Goal: Task Accomplishment & Management: Complete application form

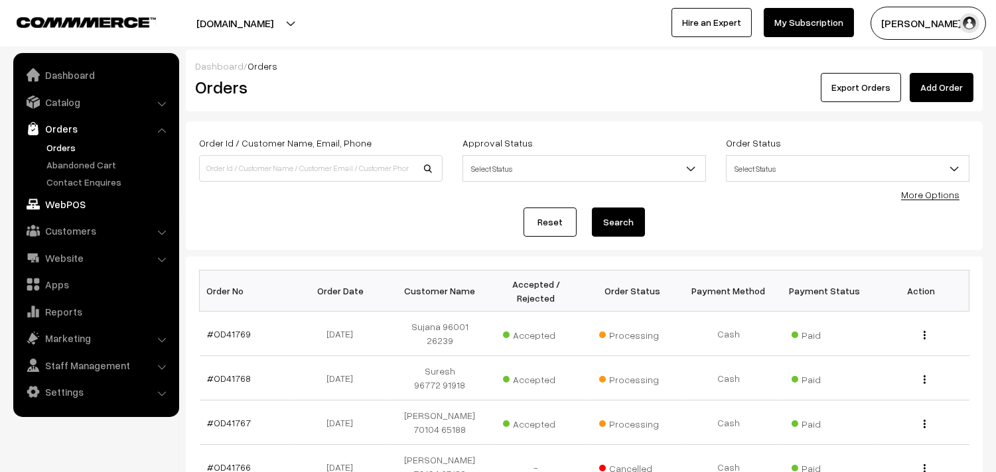
click at [76, 204] on link "WebPOS" at bounding box center [96, 204] width 158 height 24
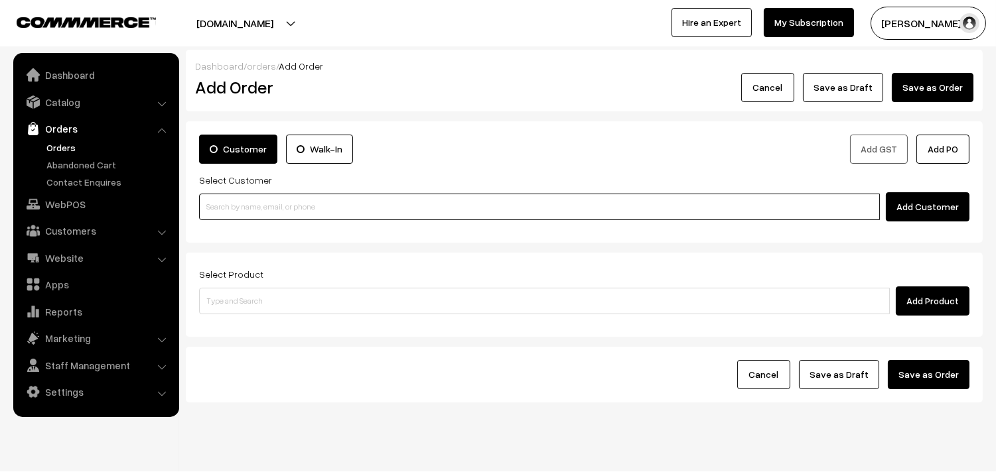
click at [236, 211] on input at bounding box center [539, 207] width 681 height 27
paste input "86809 60025"
click at [236, 198] on input "86809 60025" at bounding box center [539, 207] width 681 height 27
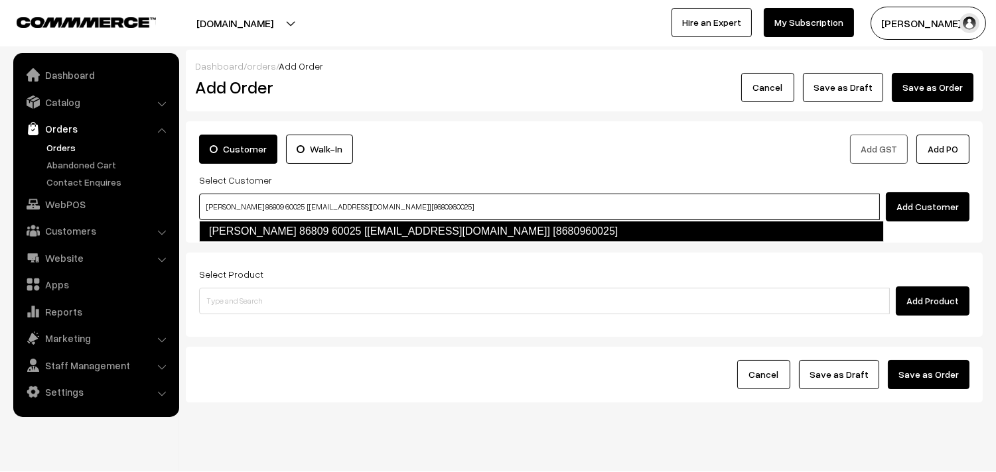
type input "Rengaswamy 86809 60025 [test434@gmail.com] [8680960025]"
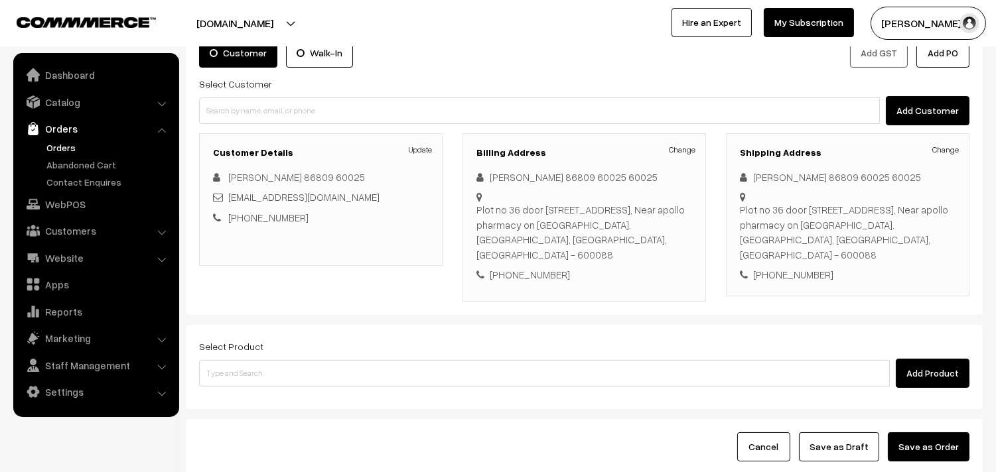
scroll to position [196, 0]
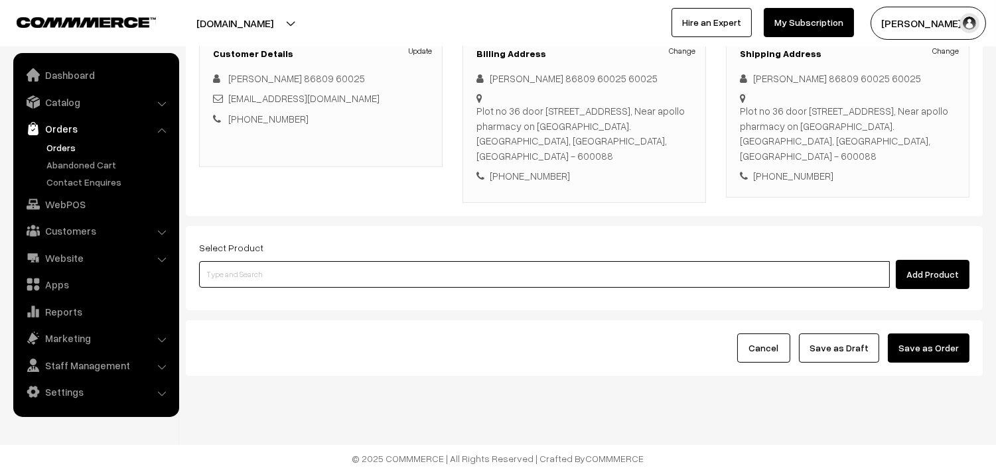
click at [301, 272] on input at bounding box center [544, 274] width 691 height 27
paste input "05th Without Rice..."
type input "05th Without Rice..."
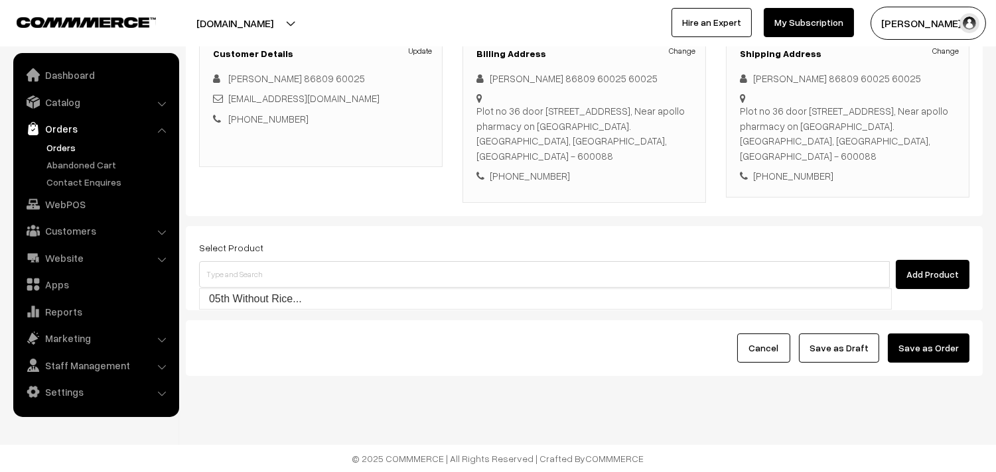
click at [270, 312] on form "Customer Walk-In Add GST Add PO Select Customer Add Customer Customer Details U…" at bounding box center [584, 151] width 797 height 450
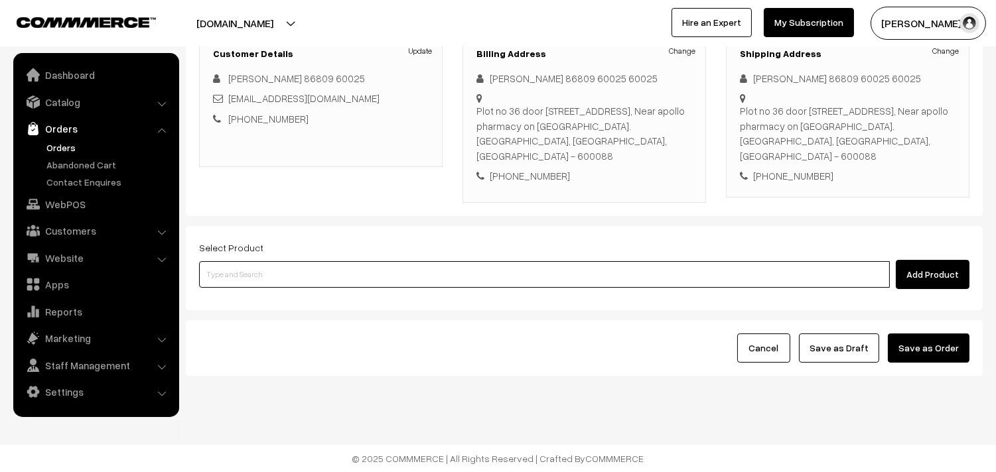
click at [291, 275] on input at bounding box center [544, 274] width 691 height 27
paste input "05th Without Rice..."
type input "05th Without Rice..."
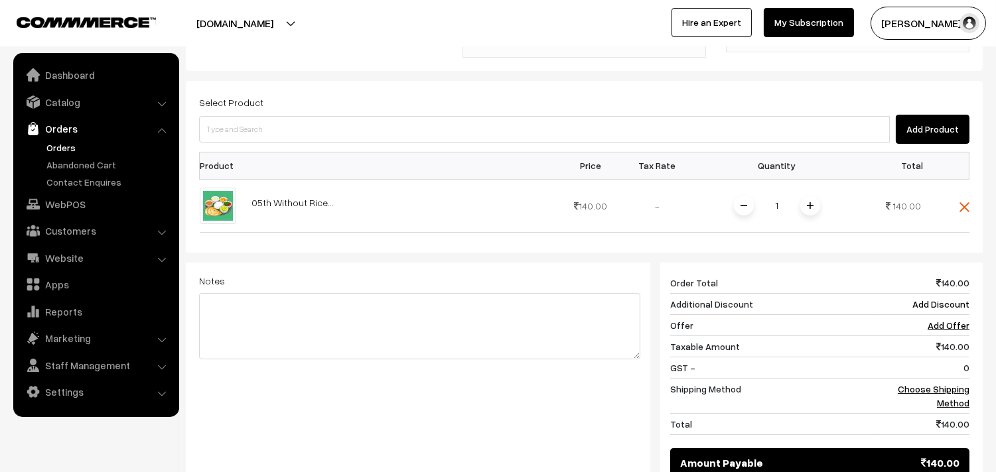
scroll to position [343, 0]
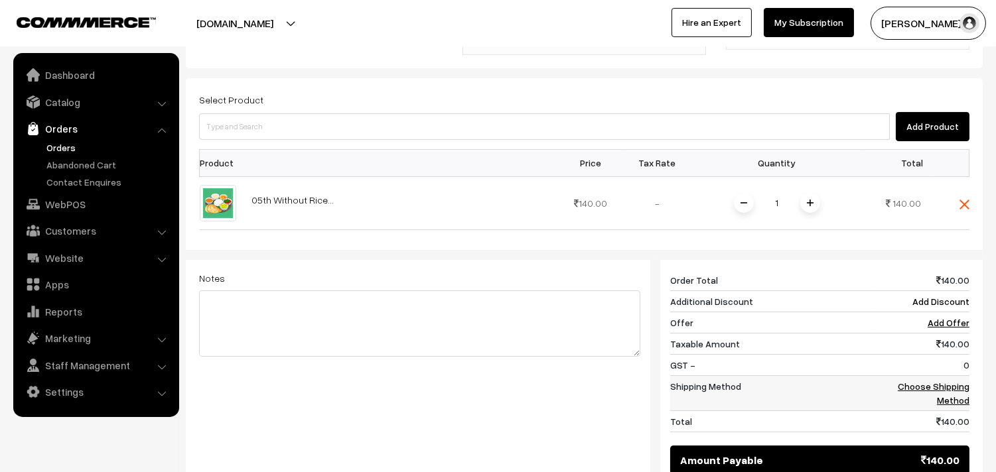
click at [962, 397] on link "Choose Shipping Method" at bounding box center [934, 393] width 72 height 25
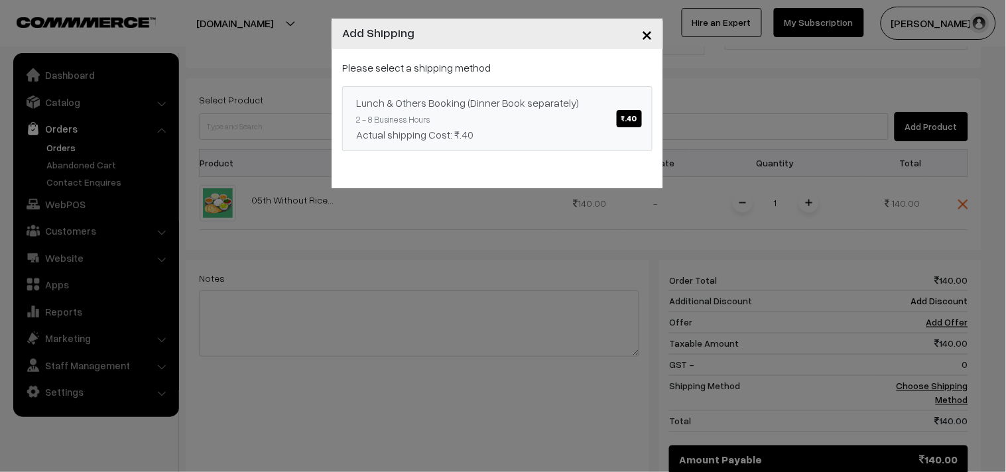
click at [542, 109] on div "Lunch & Others Booking (Dinner Book separately) ₹.40" at bounding box center [497, 103] width 283 height 16
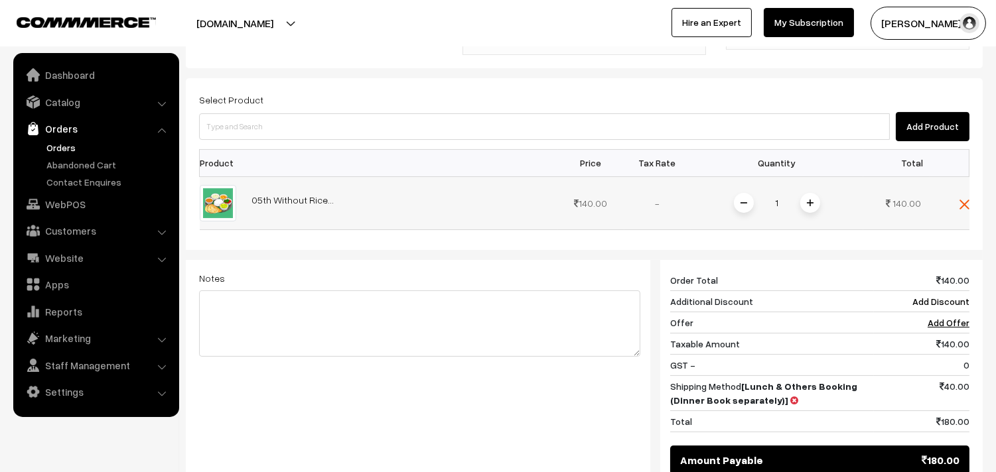
click at [816, 212] on div "1" at bounding box center [777, 203] width 100 height 23
click at [811, 203] on img at bounding box center [810, 203] width 7 height 7
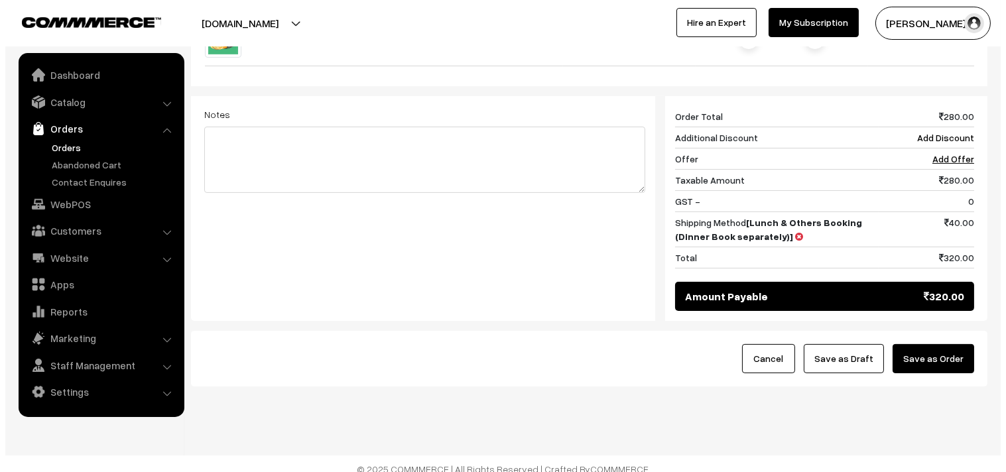
scroll to position [519, 0]
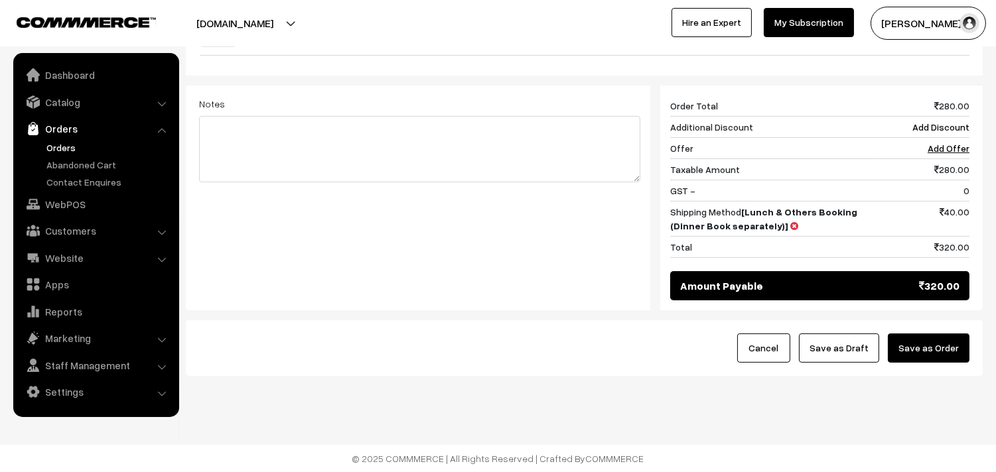
click at [937, 339] on button "Save as Order" at bounding box center [929, 348] width 82 height 29
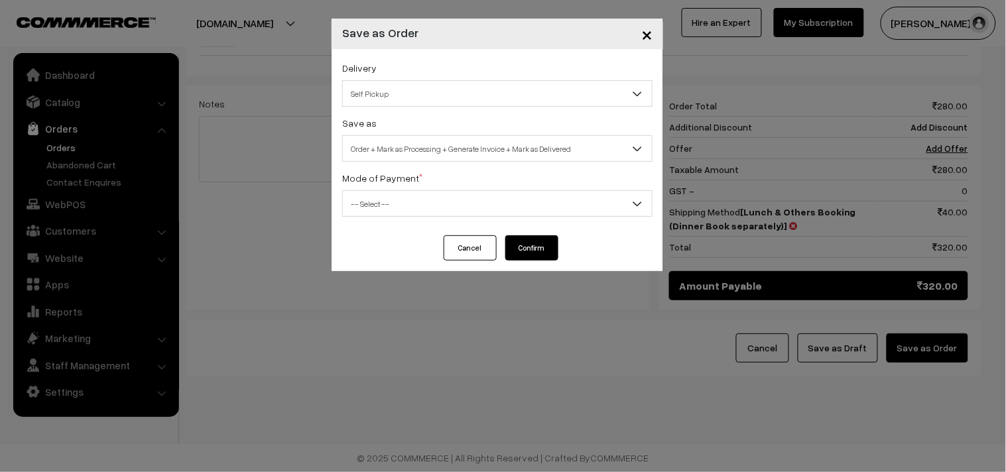
click at [421, 146] on span "Order + Mark as Processing + Generate Invoice + Mark as Delivered" at bounding box center [497, 148] width 309 height 23
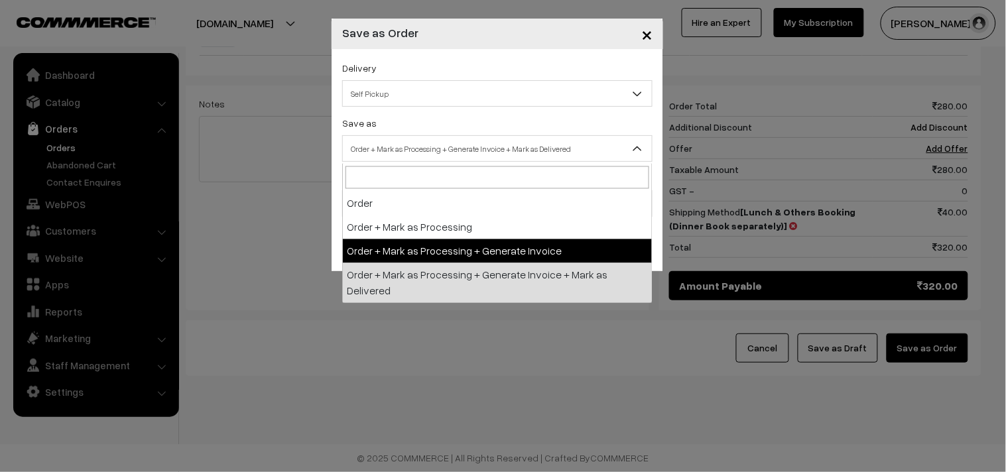
select select "3"
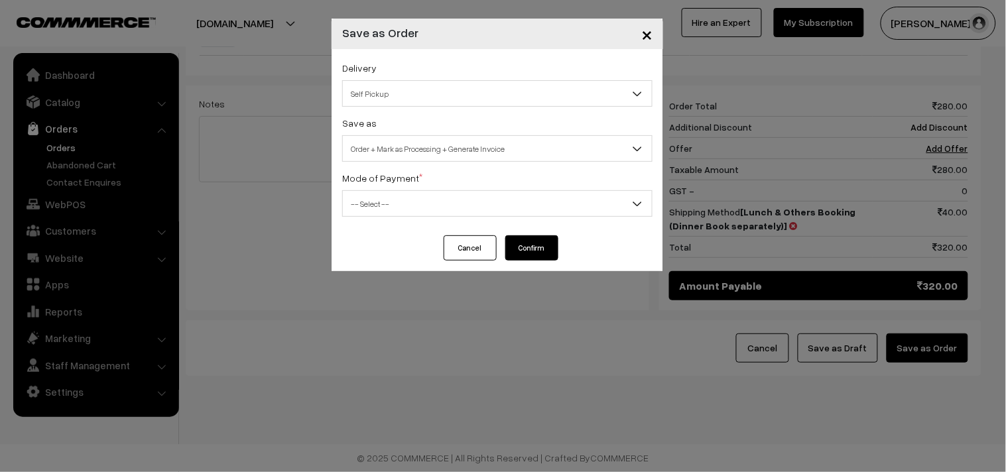
click at [403, 223] on div "Delivery Self Pickup Lunch & Others Booking (Dinner Book separately) (₹40) (2 -…" at bounding box center [498, 142] width 332 height 186
click at [406, 217] on div "Delivery Self Pickup Lunch & Others Booking (Dinner Book separately) (₹40) (2 -…" at bounding box center [498, 142] width 332 height 186
click at [405, 204] on span "-- Select --" at bounding box center [497, 203] width 309 height 23
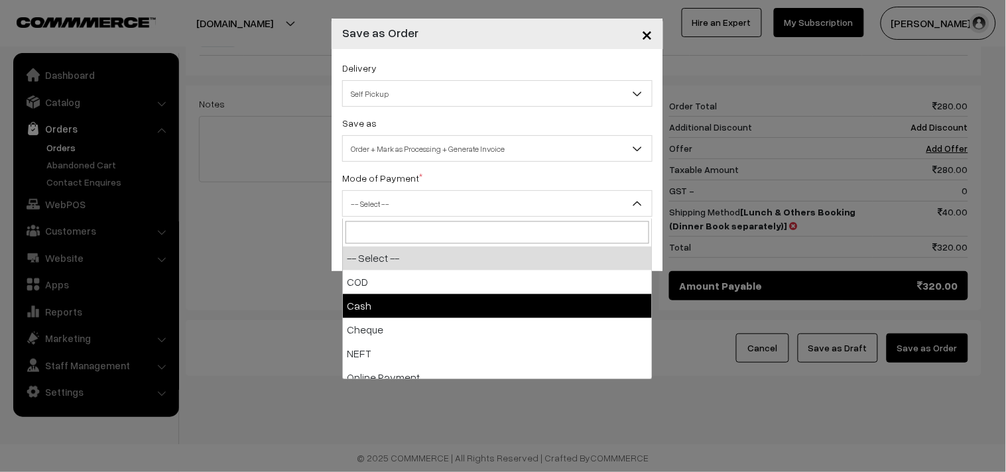
select select "2"
checkbox input "true"
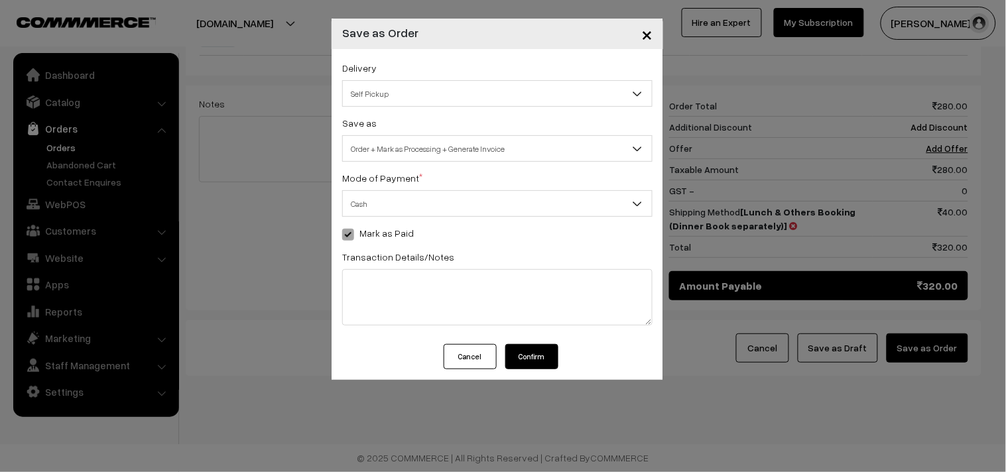
click at [533, 365] on button "Confirm" at bounding box center [532, 356] width 53 height 25
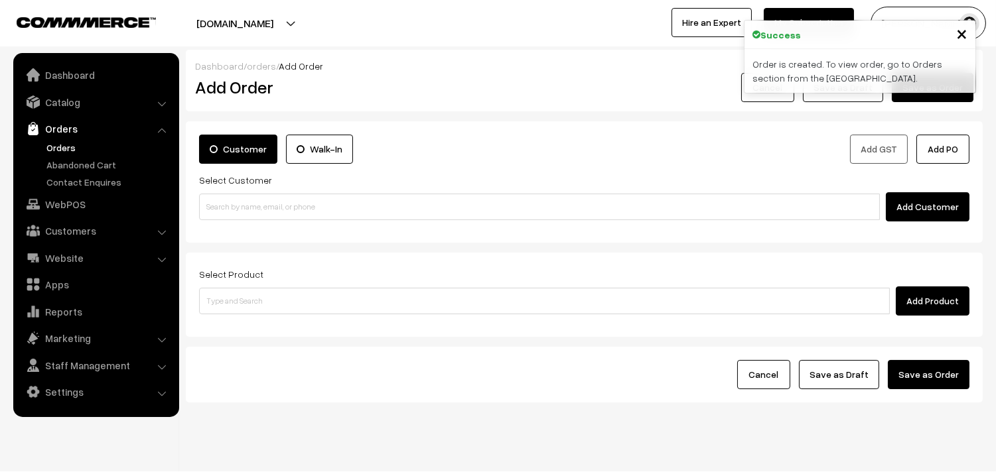
click at [70, 149] on link "Orders" at bounding box center [108, 148] width 131 height 14
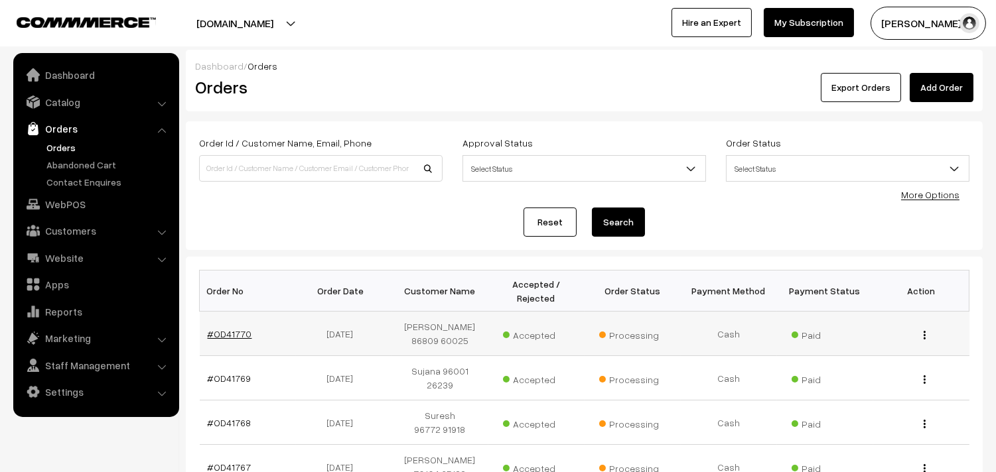
click at [234, 330] on link "#OD41770" at bounding box center [230, 333] width 44 height 11
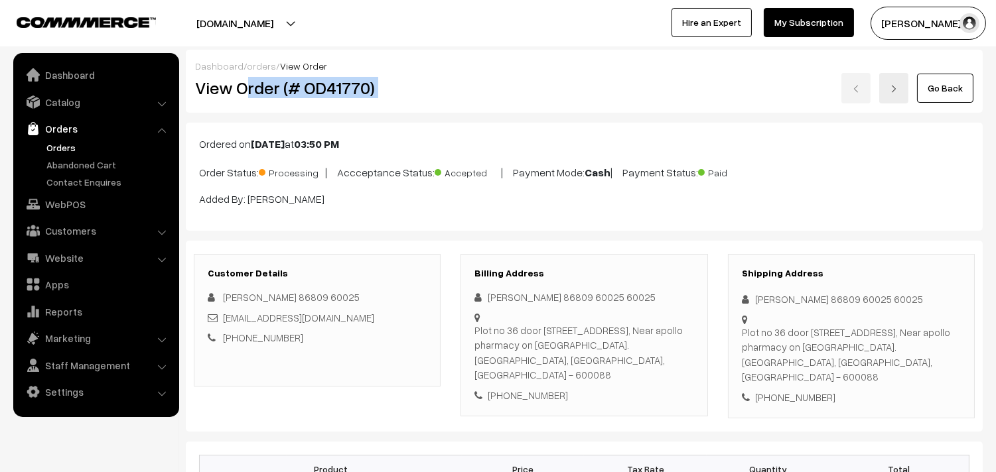
drag, startPoint x: 436, startPoint y: 87, endPoint x: 516, endPoint y: 74, distance: 80.7
click at [520, 74] on div "View Order (# OD41770) Go Back" at bounding box center [584, 88] width 798 height 31
click at [215, 81] on h2 "View Order (# OD41770)" at bounding box center [318, 88] width 246 height 21
drag, startPoint x: 233, startPoint y: 85, endPoint x: 455, endPoint y: 80, distance: 222.3
click at [455, 80] on div "View Order (# OD41770) Go Back" at bounding box center [584, 88] width 798 height 31
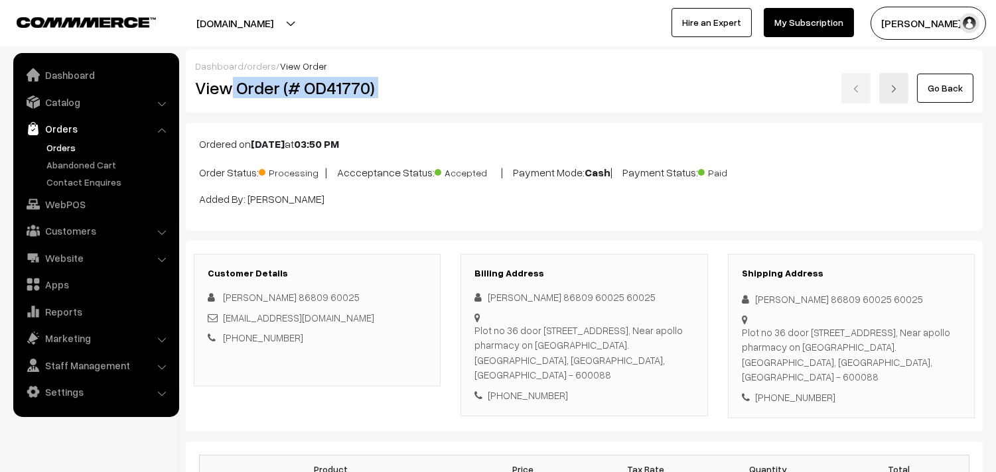
copy div "Order (# OD41770)"
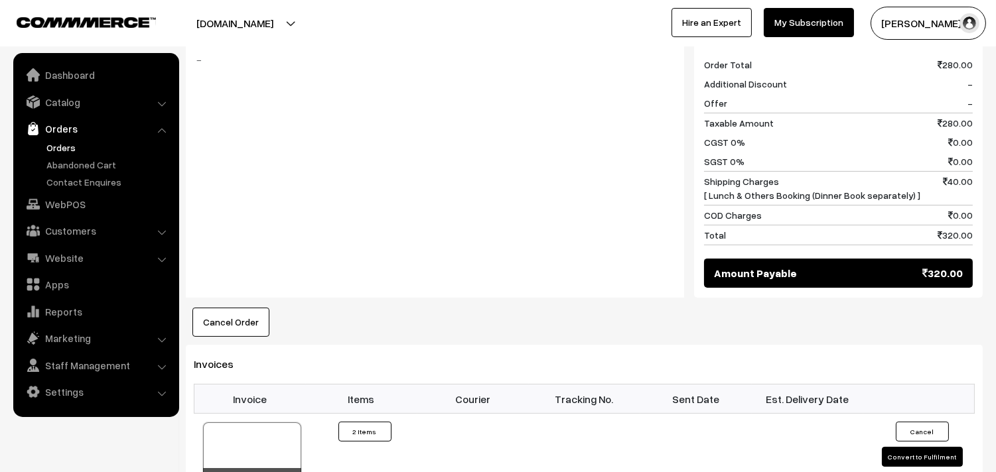
scroll to position [737, 0]
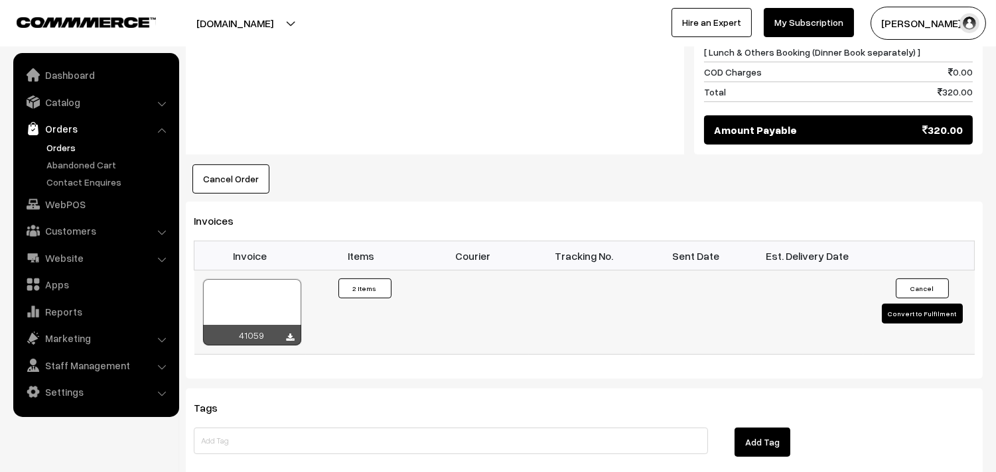
click at [243, 314] on div at bounding box center [252, 312] width 98 height 66
click at [78, 208] on link "WebPOS" at bounding box center [96, 204] width 158 height 24
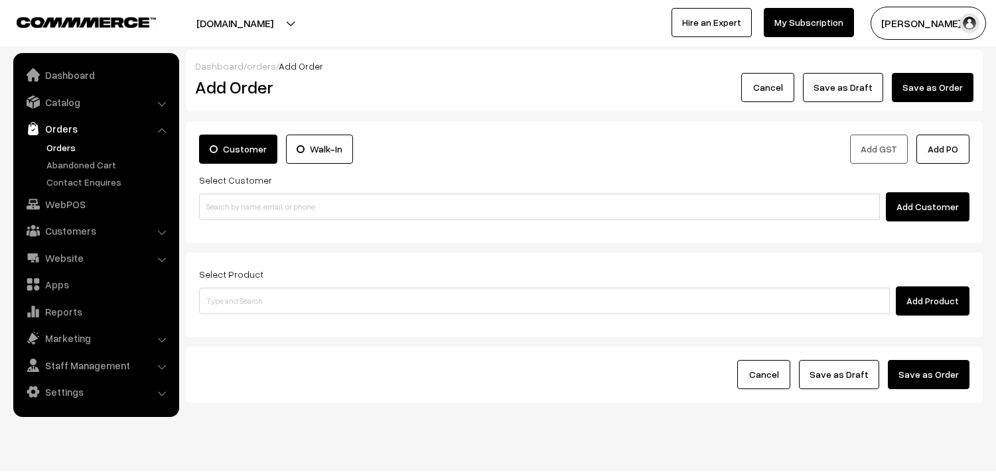
click at [249, 213] on input at bounding box center [539, 207] width 681 height 27
click at [237, 201] on input "97899 04659" at bounding box center [539, 207] width 681 height 27
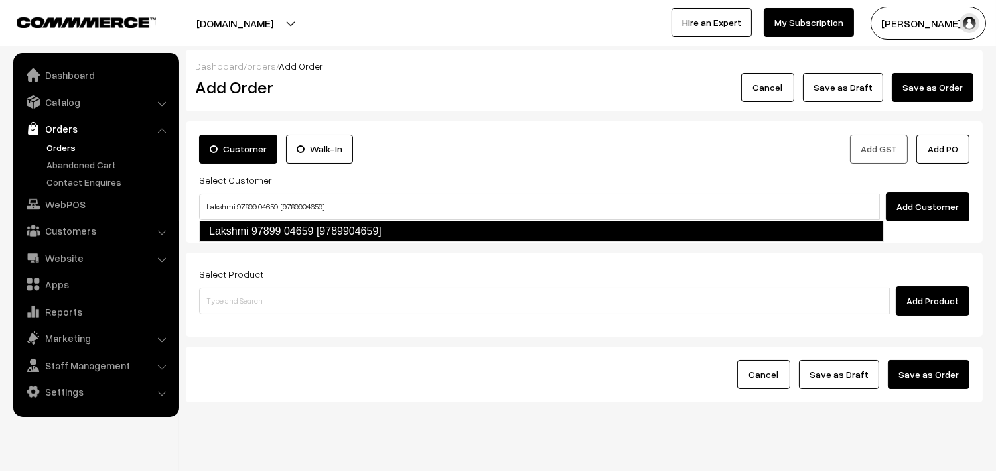
type input "Lakshmi 97899 04659 [9789904659]"
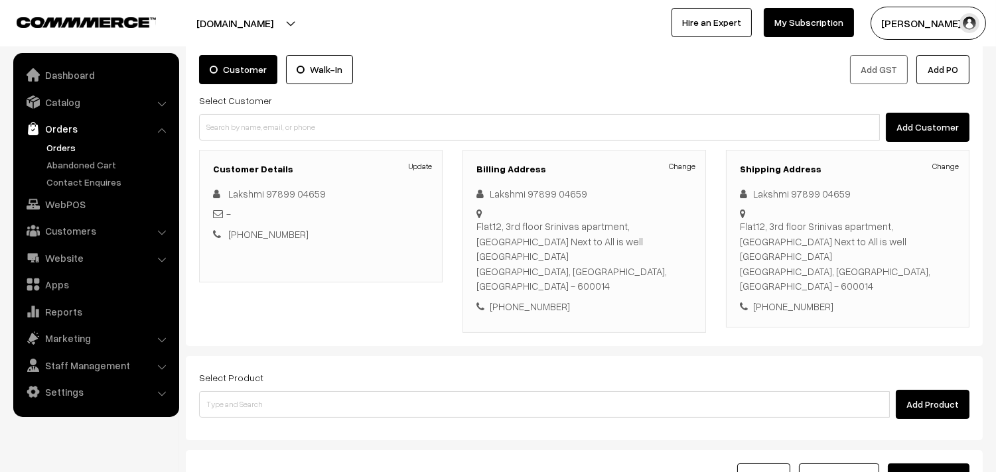
scroll to position [180, 0]
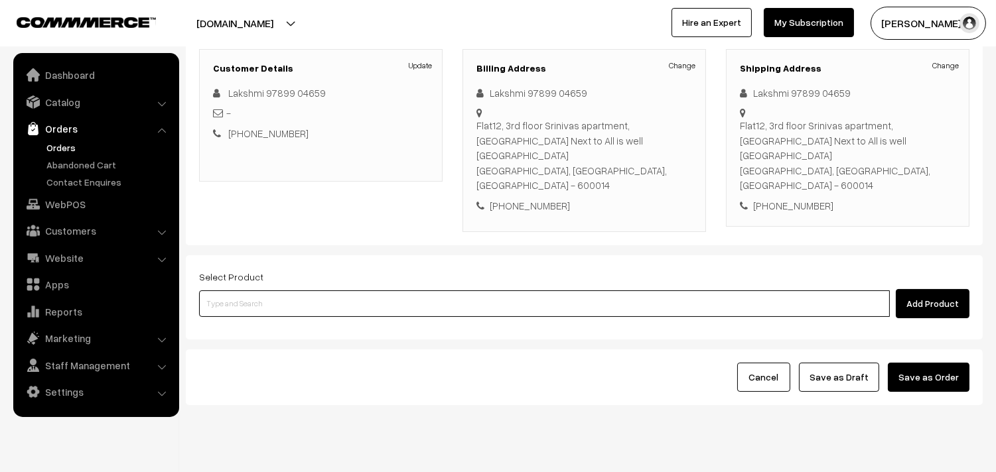
click at [313, 291] on input at bounding box center [544, 304] width 691 height 27
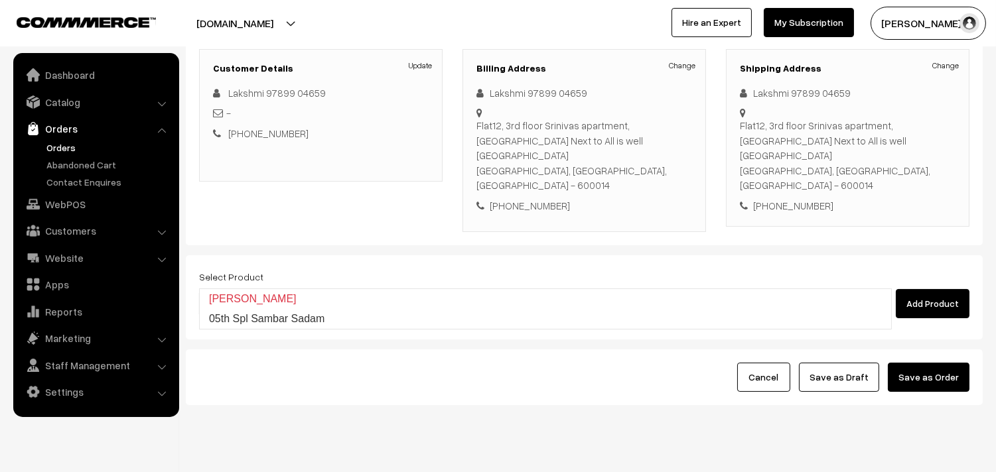
type input "Sambar Sadam"
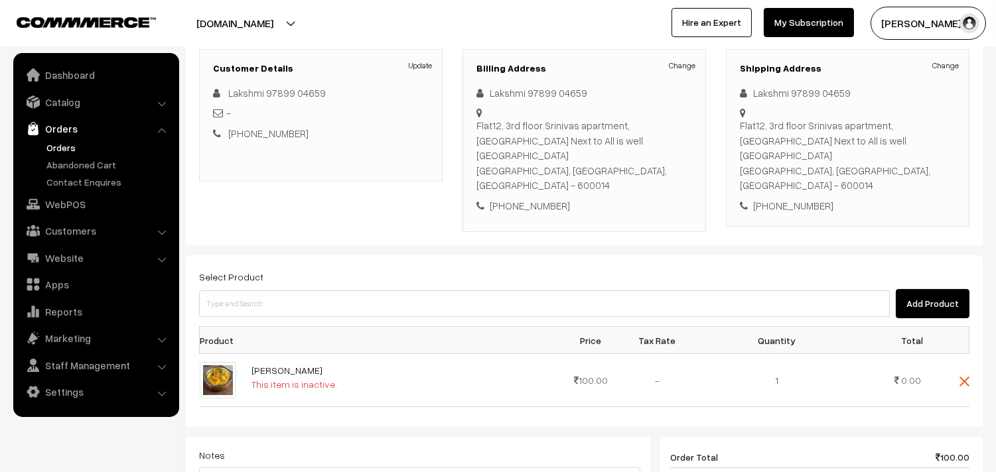
click at [266, 327] on th at bounding box center [401, 340] width 314 height 27
click at [309, 269] on div "Select Product Add Product" at bounding box center [584, 294] width 770 height 50
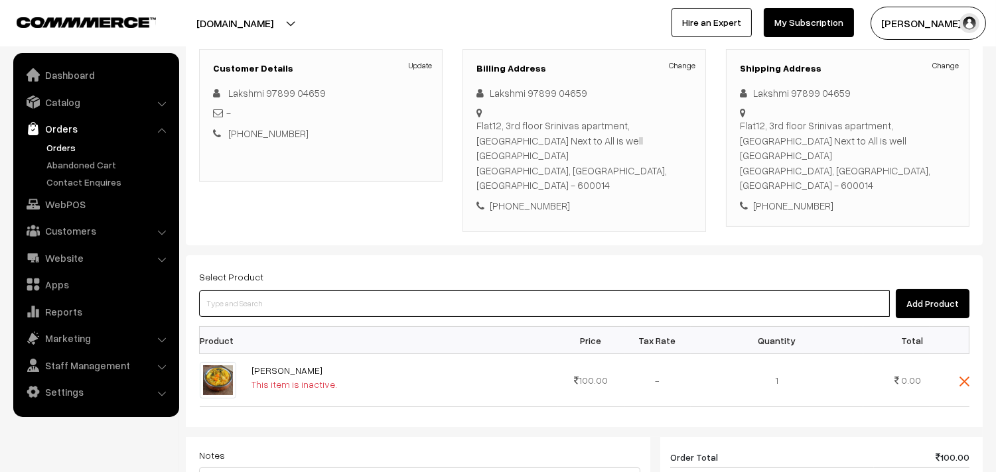
click at [312, 291] on input at bounding box center [544, 304] width 691 height 27
type input "05th Spl Sambar Sadam"
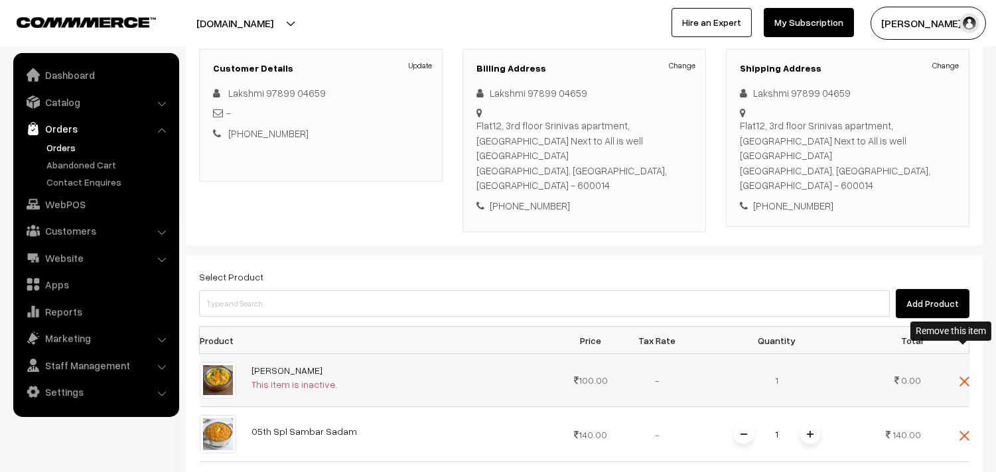
click at [964, 377] on img at bounding box center [964, 382] width 10 height 10
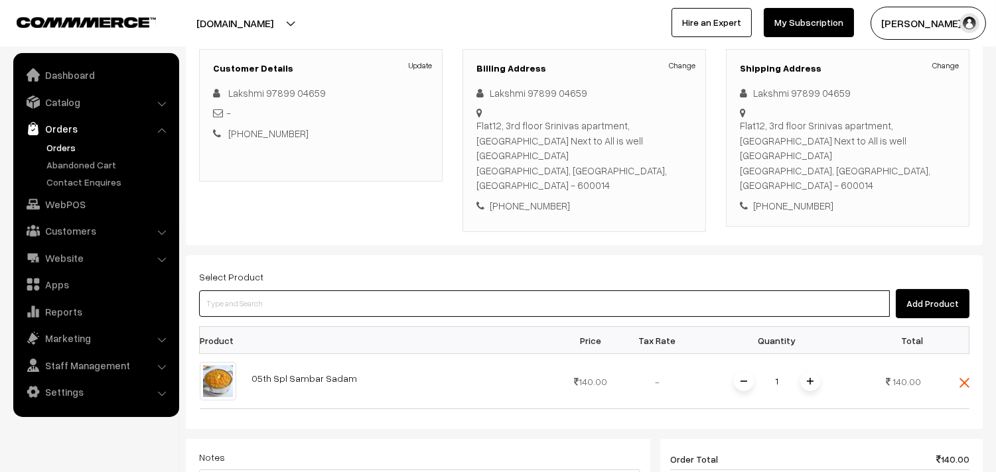
click at [356, 291] on input at bounding box center [544, 304] width 691 height 27
click at [288, 291] on input at bounding box center [544, 304] width 691 height 27
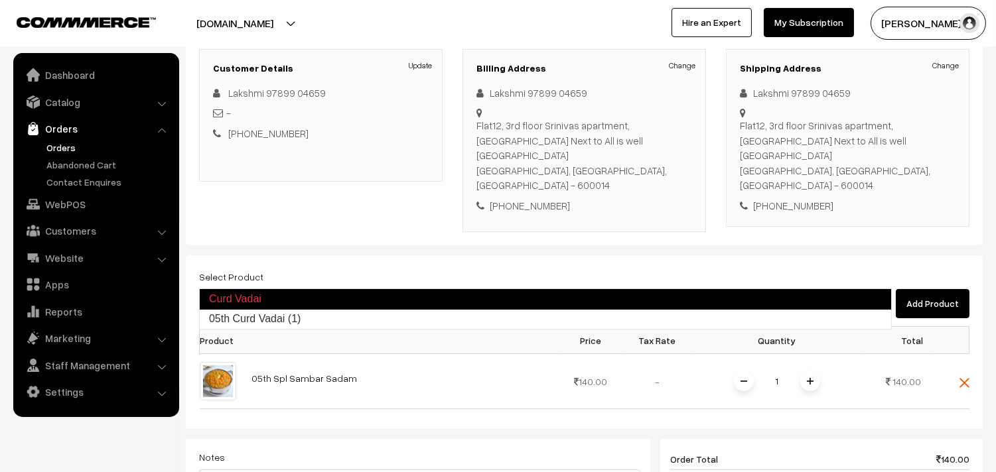
type input "05th Curd Vadai (1)"
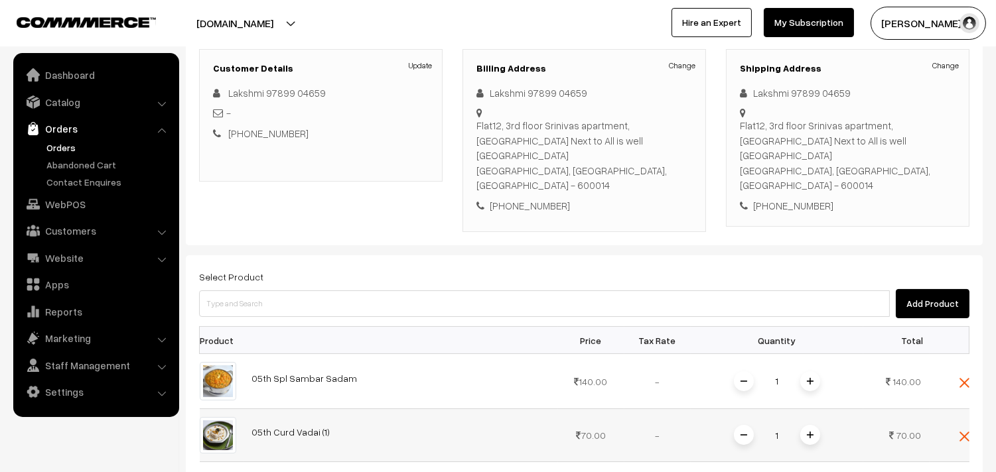
click at [808, 432] on img at bounding box center [810, 435] width 7 height 7
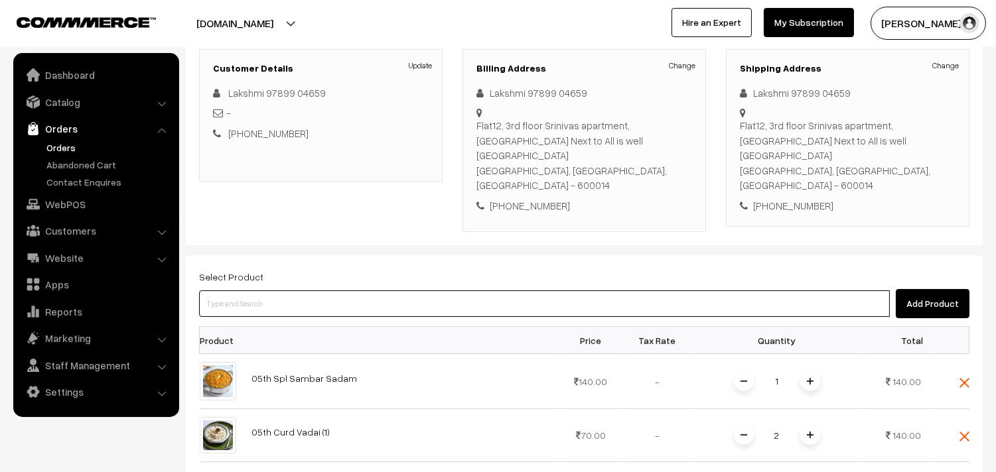
click at [341, 291] on input at bounding box center [544, 304] width 691 height 27
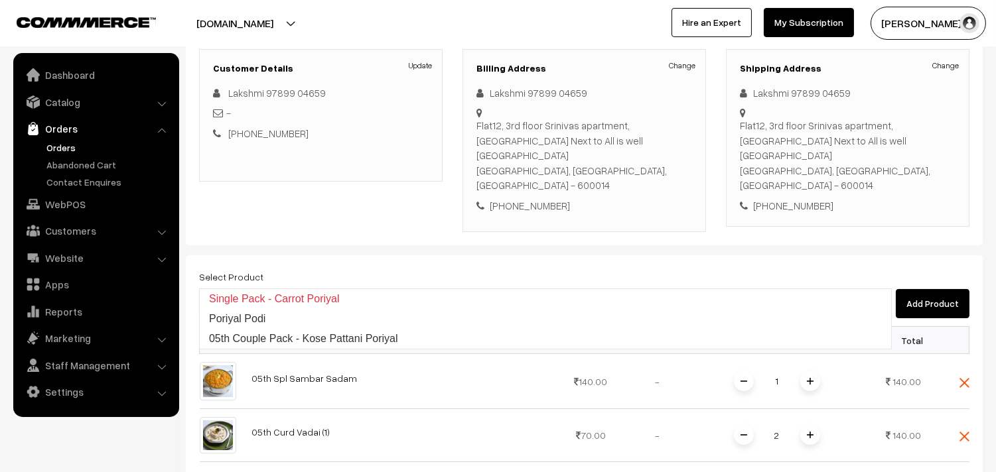
type input "05th Couple Pack - Kose Pattani Poriyal"
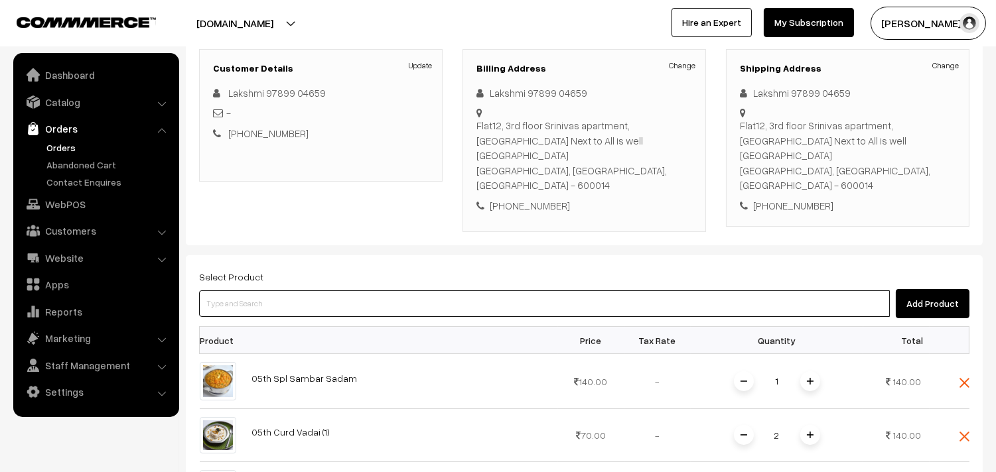
click at [304, 291] on input at bounding box center [544, 304] width 691 height 27
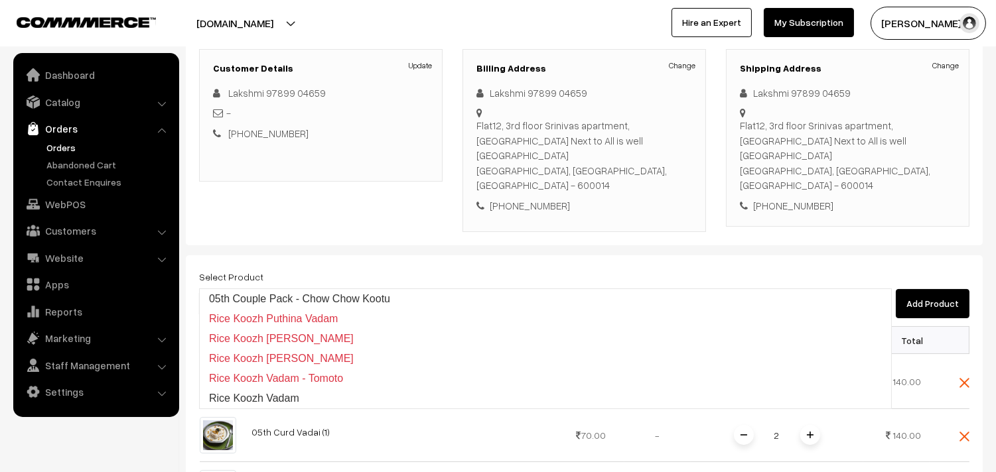
type input "05th Couple Pack - Chow Chow Kootu"
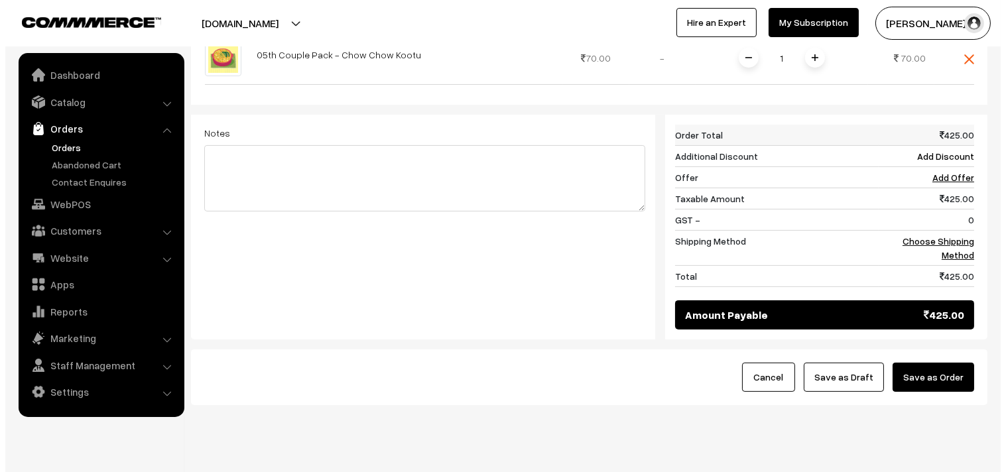
scroll to position [665, 0]
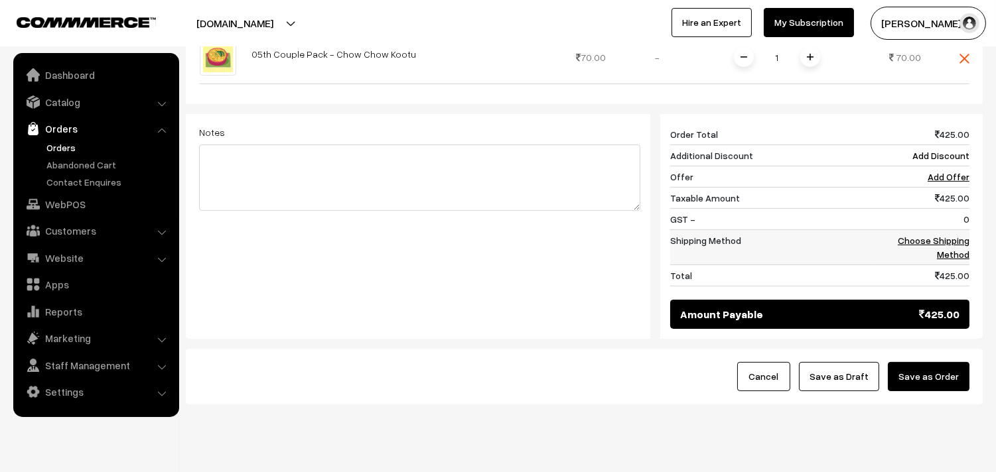
click at [969, 232] on div "425 Order Total 425.00 Additional Discount Add Discount Offer Add Offer Taxable…" at bounding box center [814, 226] width 329 height 225
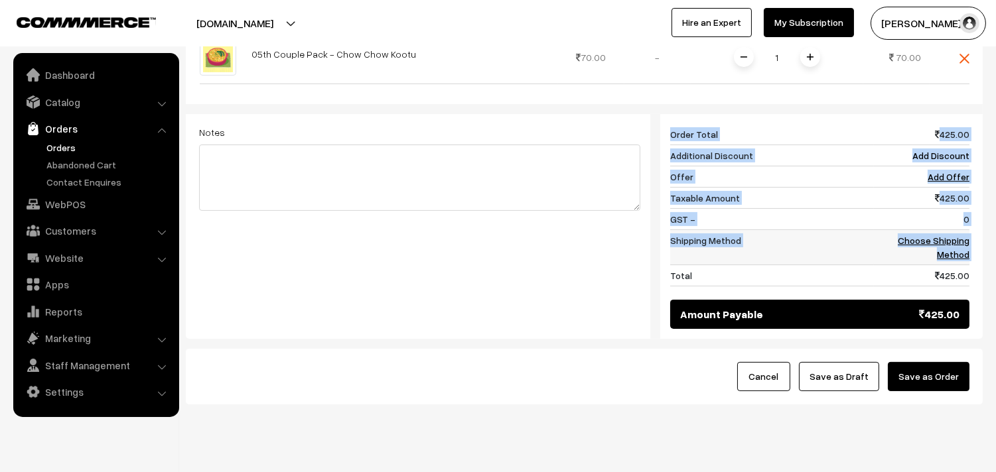
click at [951, 235] on link "Choose Shipping Method" at bounding box center [934, 247] width 72 height 25
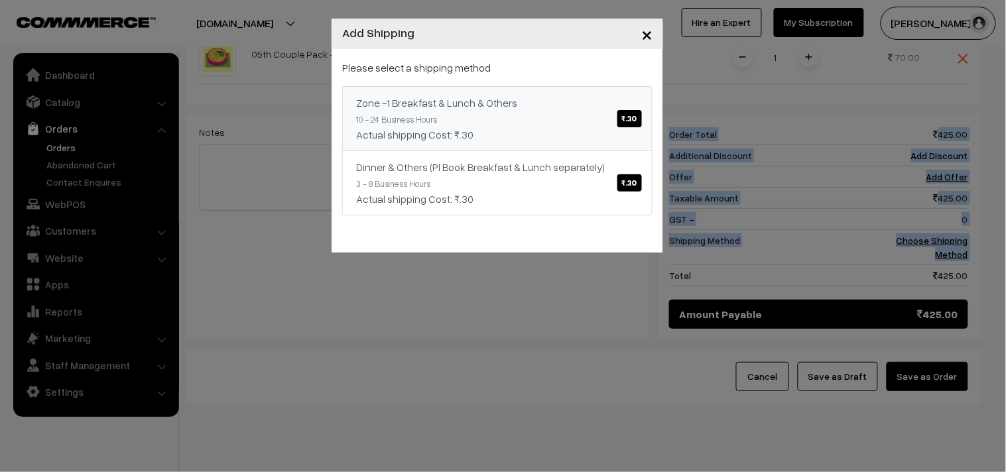
click at [562, 103] on div "Zone -1 Breakfast & Lunch & Others ₹.30" at bounding box center [497, 103] width 283 height 16
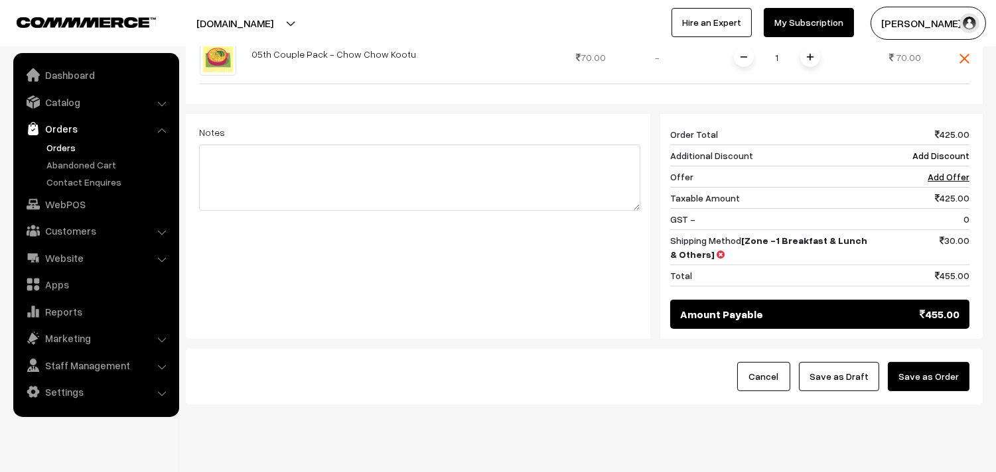
click at [951, 362] on button "Save as Order" at bounding box center [929, 376] width 82 height 29
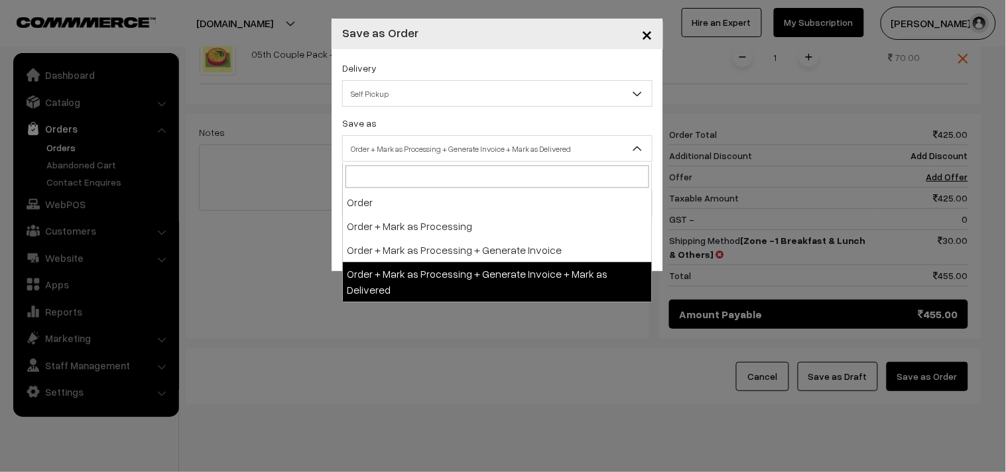
click at [487, 157] on span "Order + Mark as Processing + Generate Invoice + Mark as Delivered" at bounding box center [497, 148] width 309 height 23
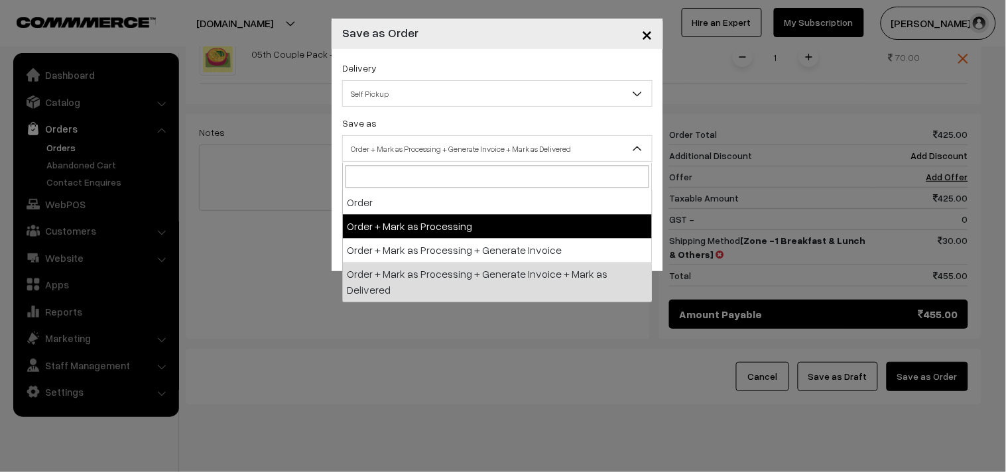
select select "3"
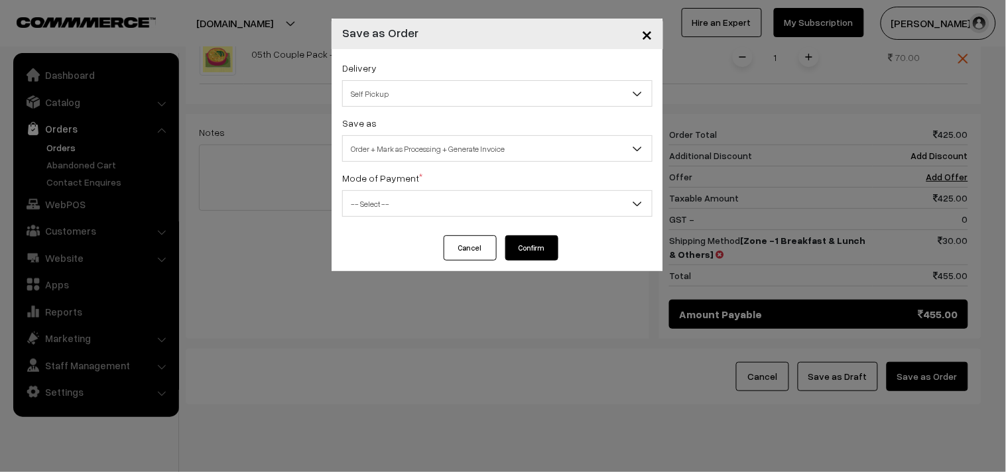
click at [466, 170] on div "Mode of Payment * -- Select -- COD Cash Cheque NEFT Online Payment DD Others --…" at bounding box center [497, 193] width 311 height 47
click at [450, 207] on span "-- Select --" at bounding box center [497, 203] width 309 height 23
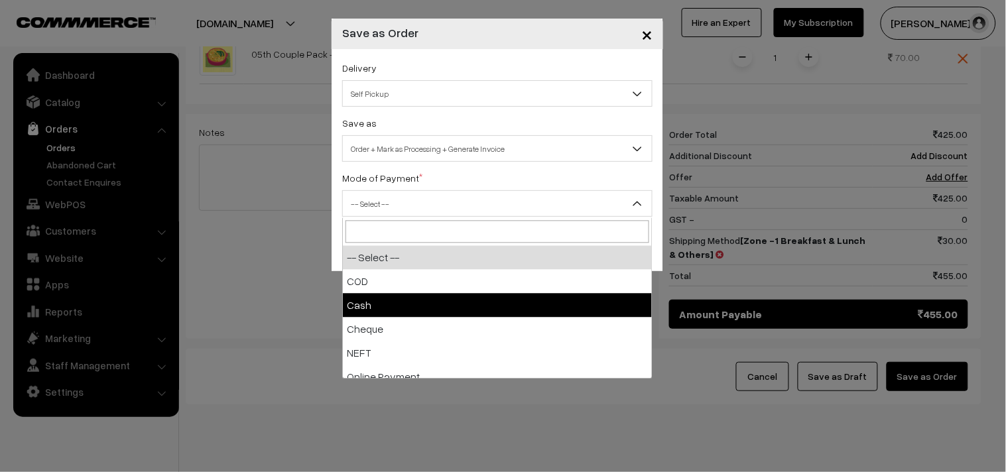
select select "2"
checkbox input "true"
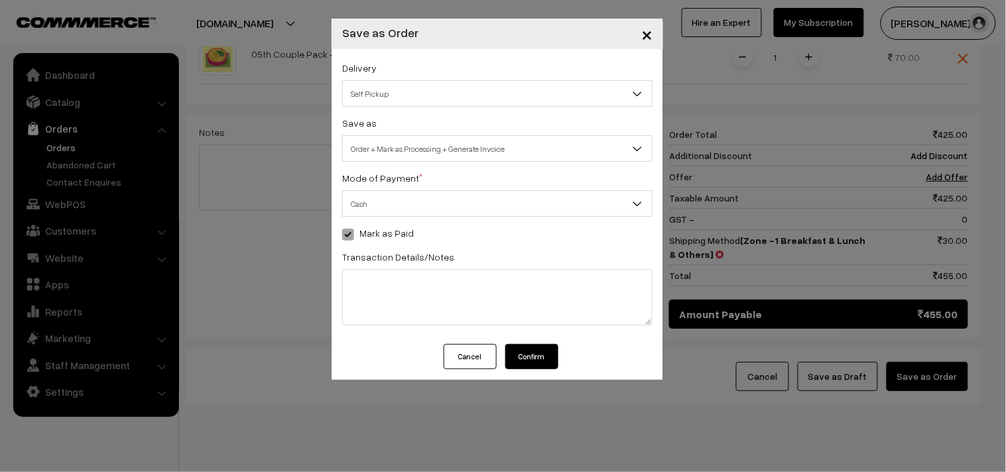
click at [539, 360] on button "Confirm" at bounding box center [532, 356] width 53 height 25
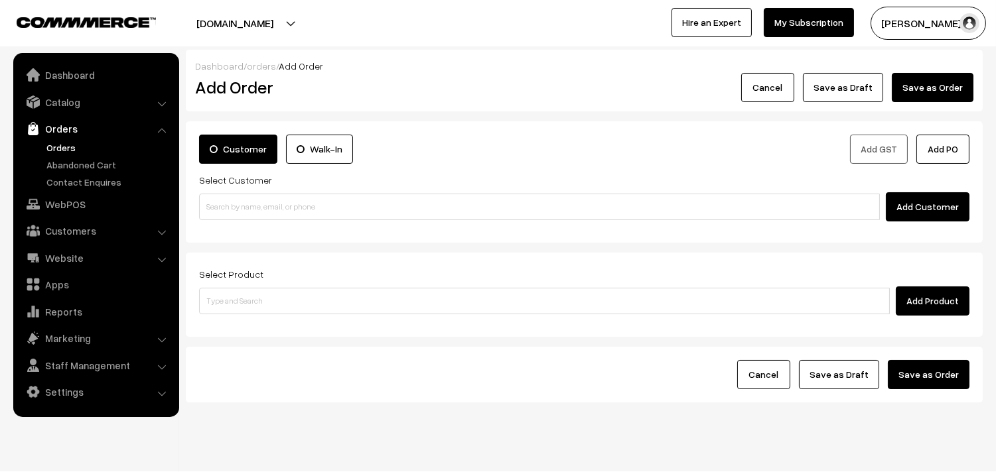
click at [74, 145] on link "Orders" at bounding box center [108, 148] width 131 height 14
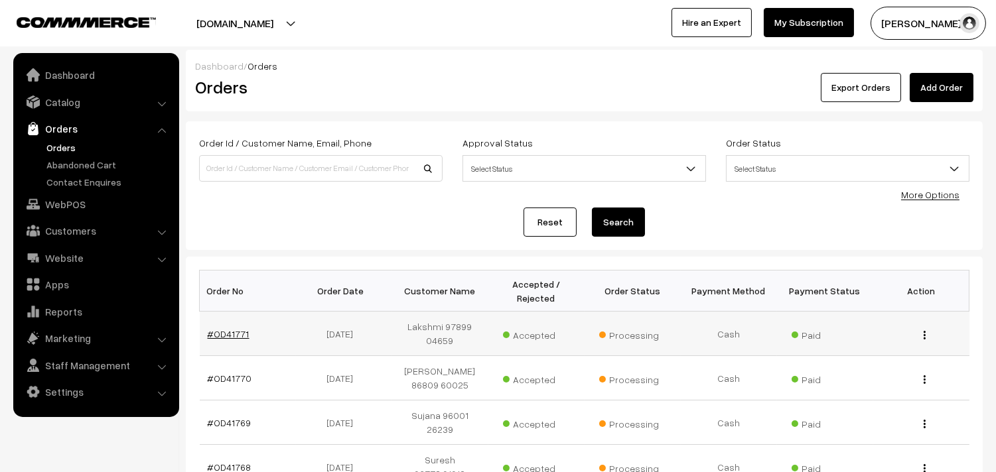
click at [232, 337] on link "#OD41771" at bounding box center [229, 333] width 42 height 11
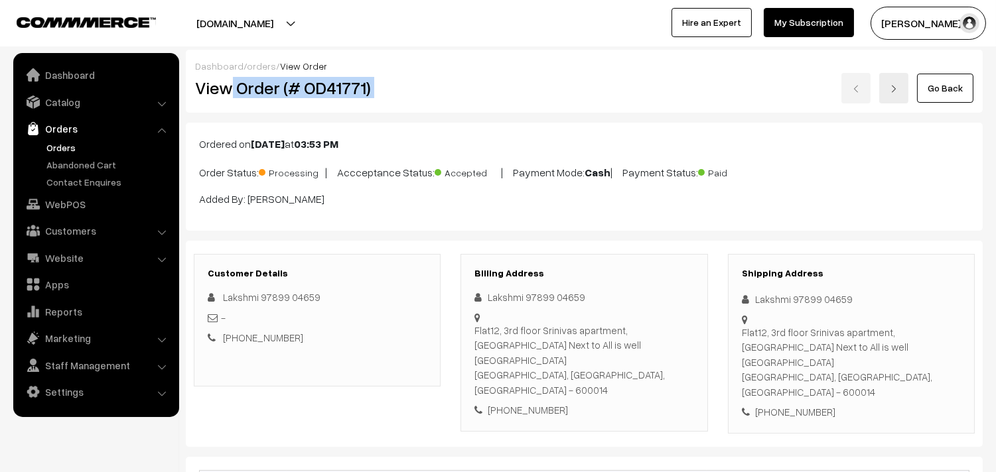
drag, startPoint x: 230, startPoint y: 84, endPoint x: 559, endPoint y: 84, distance: 328.4
click at [559, 85] on div "View Order (# OD41771) Go Back" at bounding box center [584, 88] width 798 height 31
copy div "Order (# OD41771)"
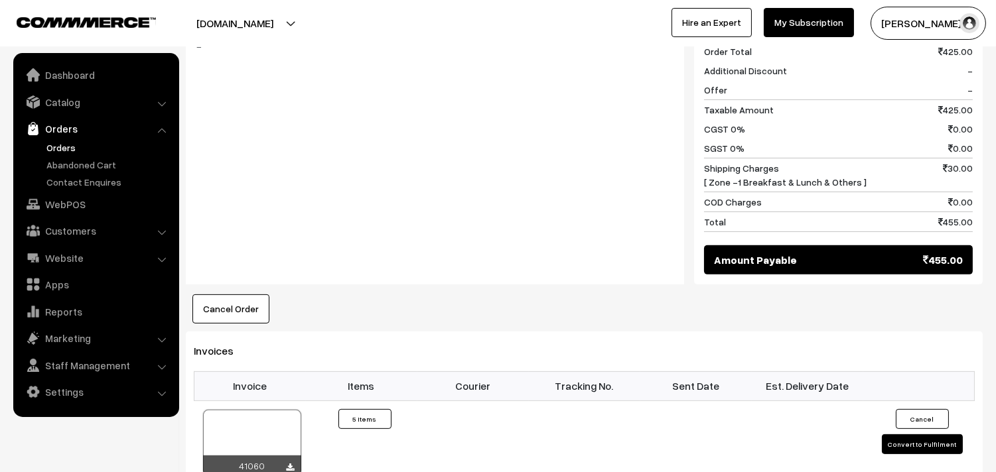
scroll to position [884, 0]
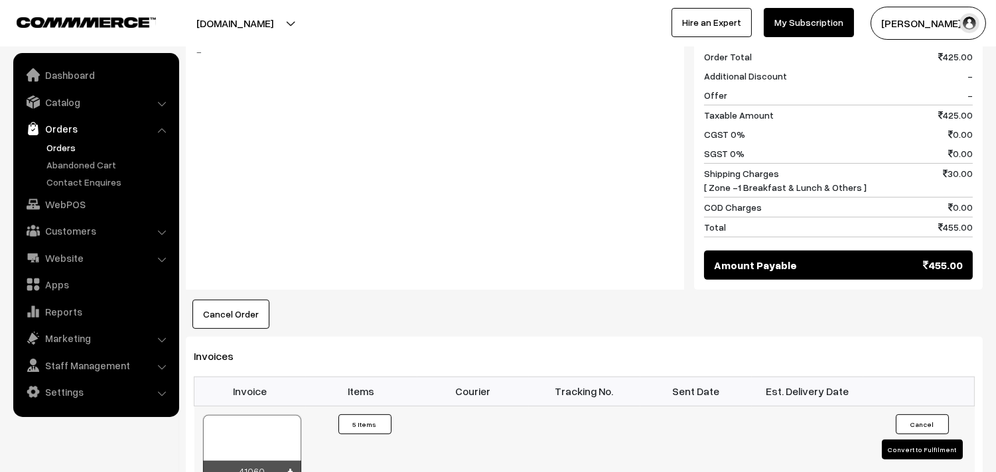
click at [237, 415] on div at bounding box center [252, 448] width 98 height 66
click at [70, 146] on link "Orders" at bounding box center [108, 148] width 131 height 14
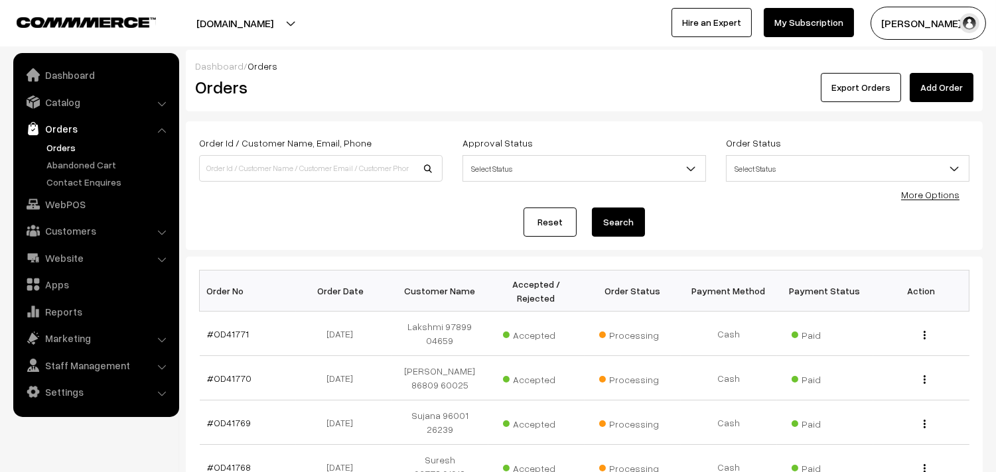
click at [68, 147] on link "Orders" at bounding box center [108, 148] width 131 height 14
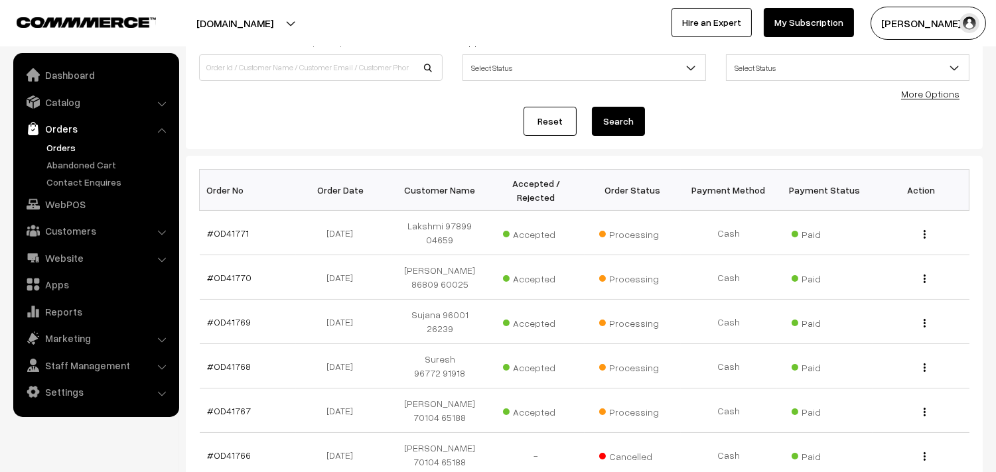
scroll to position [295, 0]
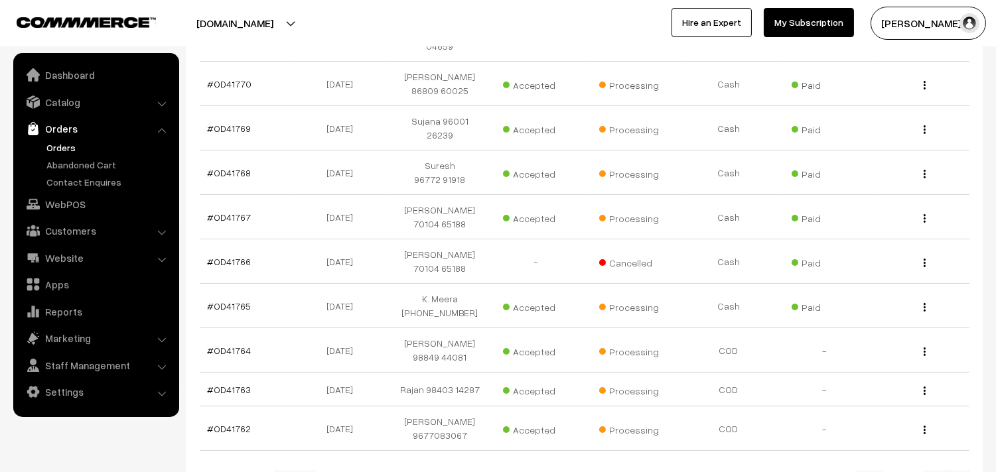
click at [64, 146] on link "Orders" at bounding box center [108, 148] width 131 height 14
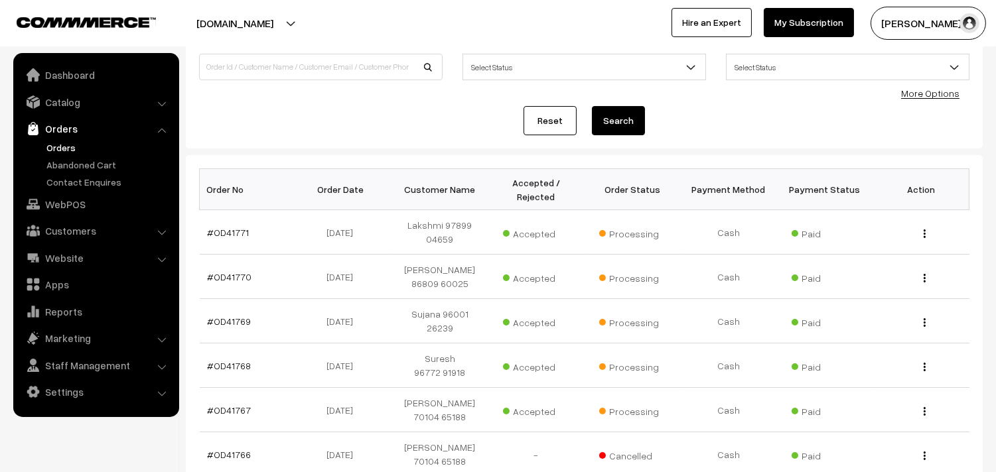
scroll to position [295, 0]
